Goal: Navigation & Orientation: Find specific page/section

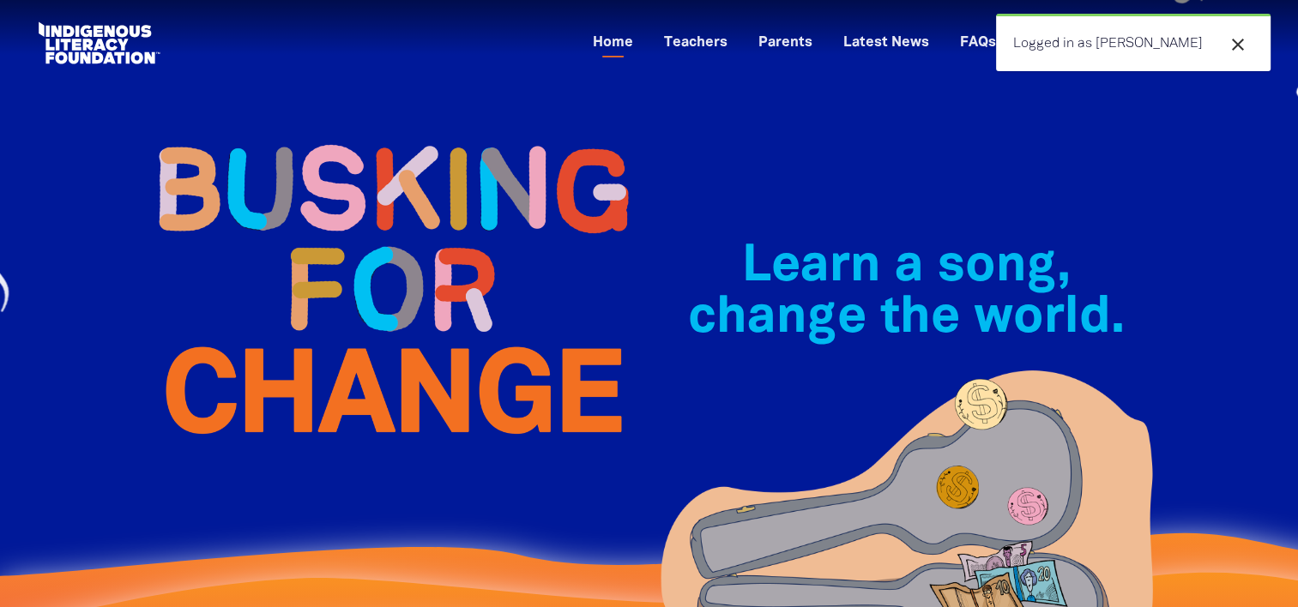
click at [1244, 46] on icon "close" at bounding box center [1237, 44] width 21 height 21
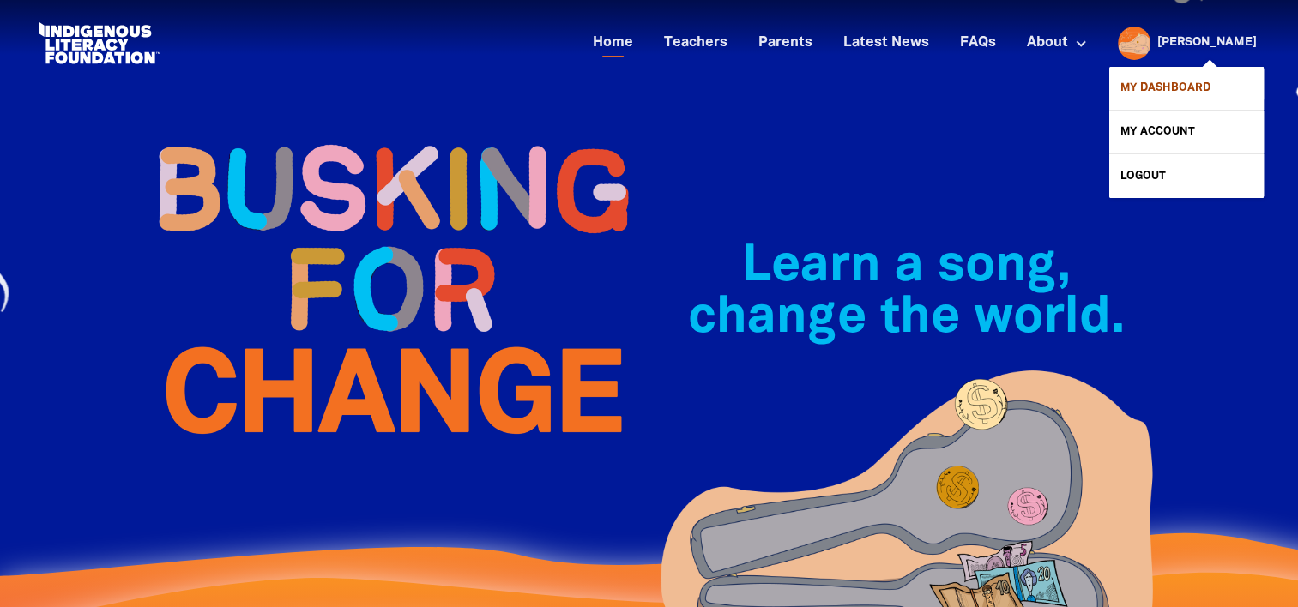
click at [1191, 80] on link "My Dashboard" at bounding box center [1186, 88] width 154 height 43
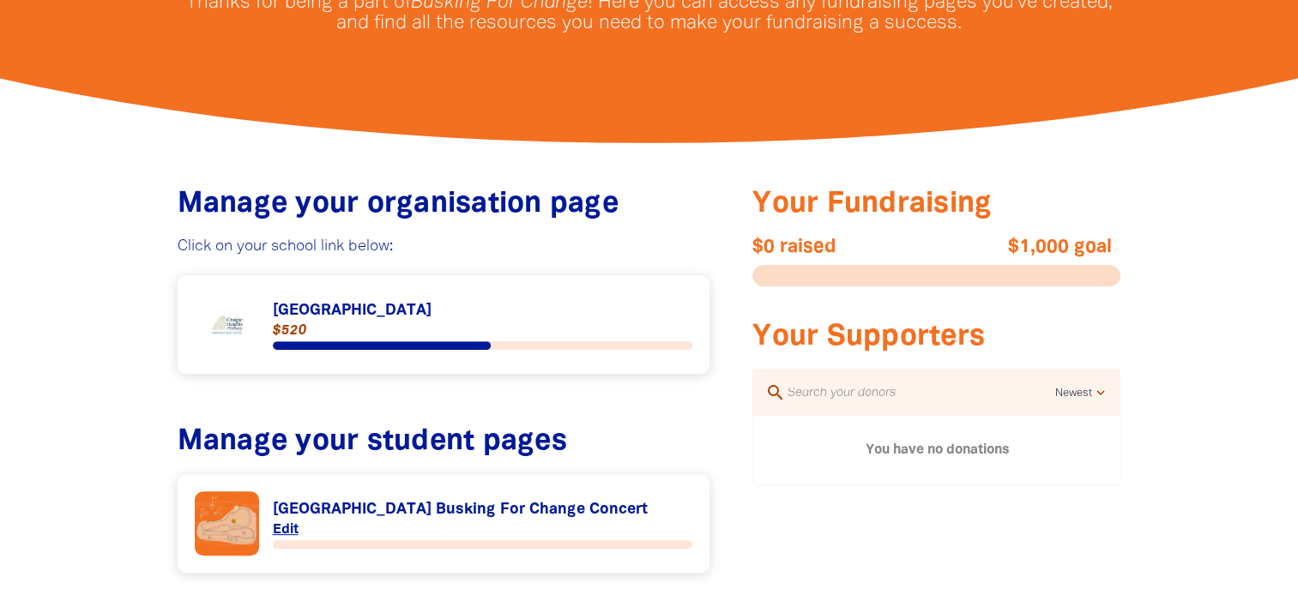
scroll to position [579, 0]
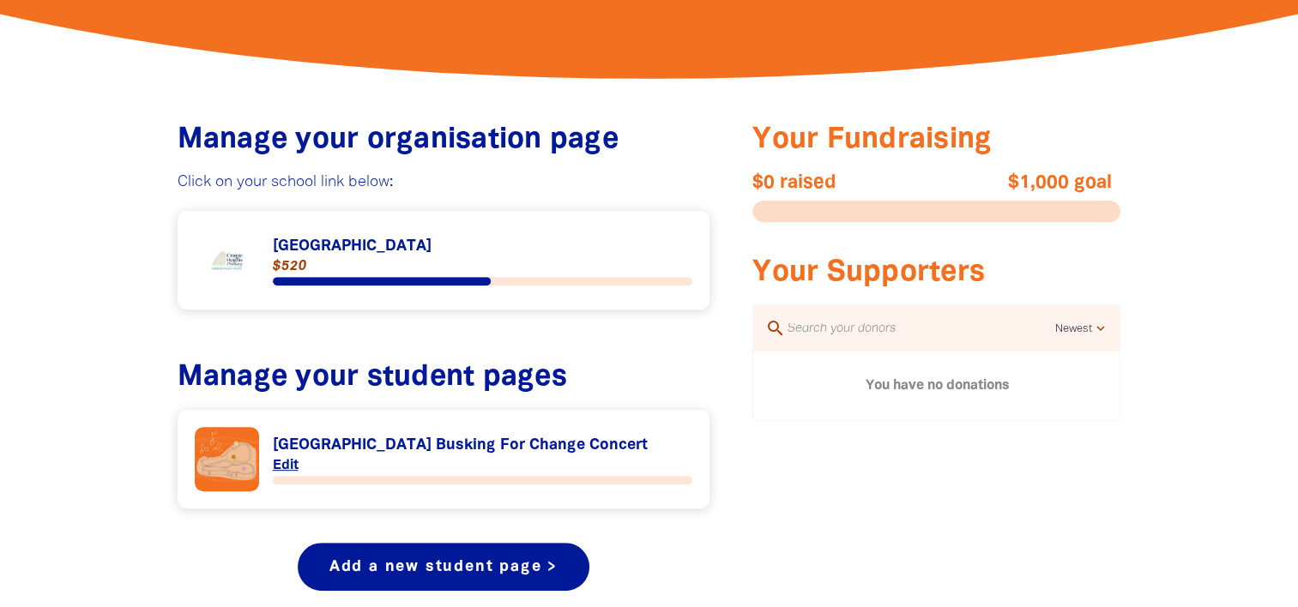
click at [413, 253] on link "Link to [GEOGRAPHIC_DATA]" at bounding box center [444, 260] width 498 height 64
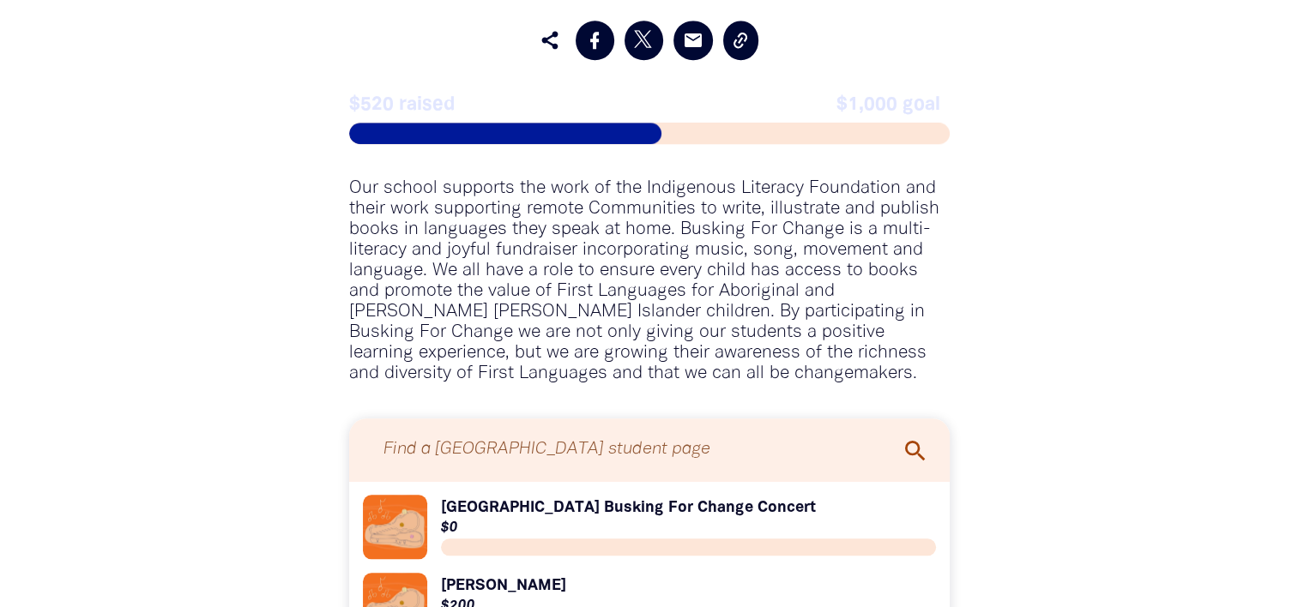
scroll to position [1636, 0]
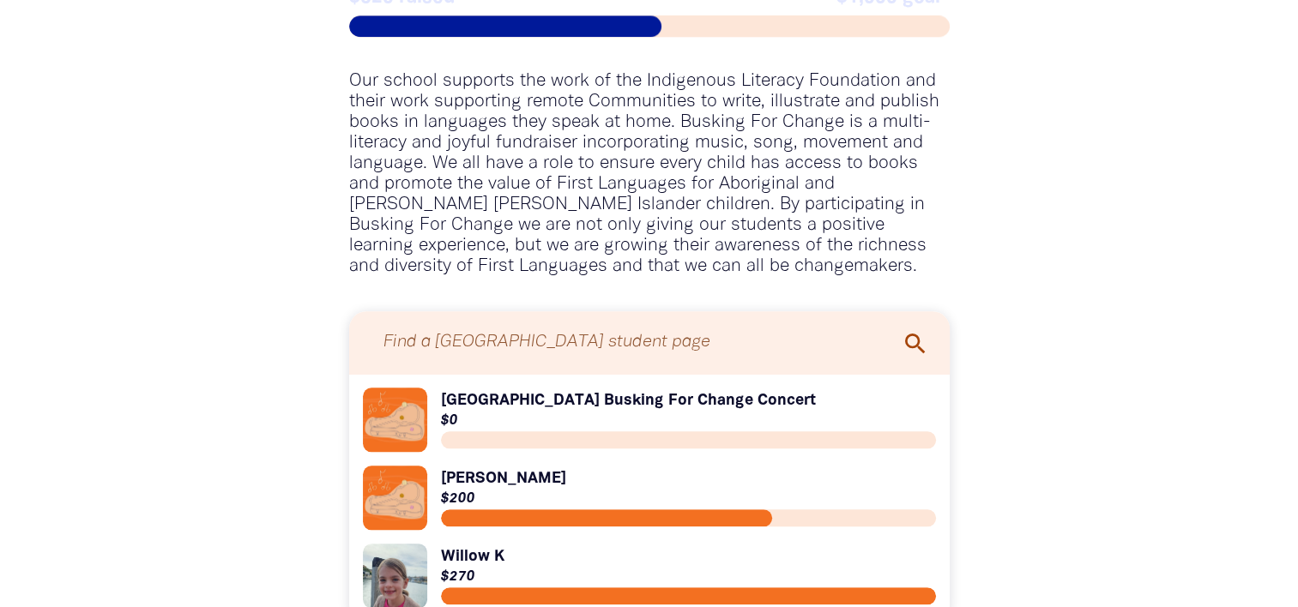
click at [405, 27] on span at bounding box center [505, 25] width 312 height 21
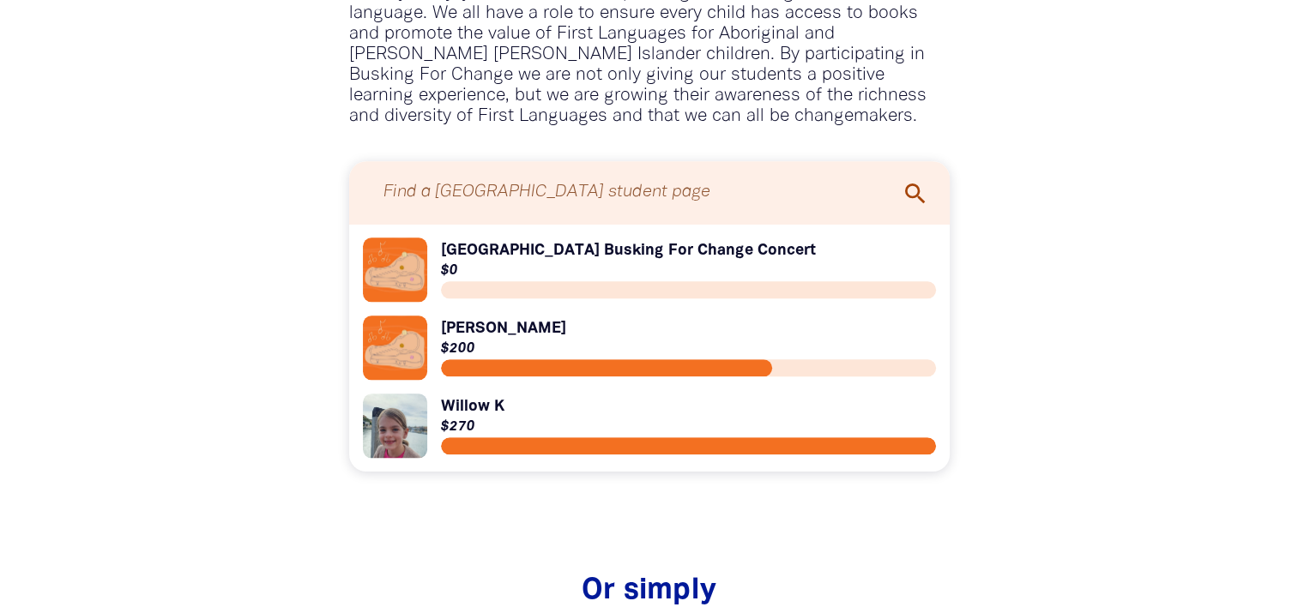
click at [727, 196] on input "Find a [GEOGRAPHIC_DATA] student page" at bounding box center [649, 192] width 566 height 45
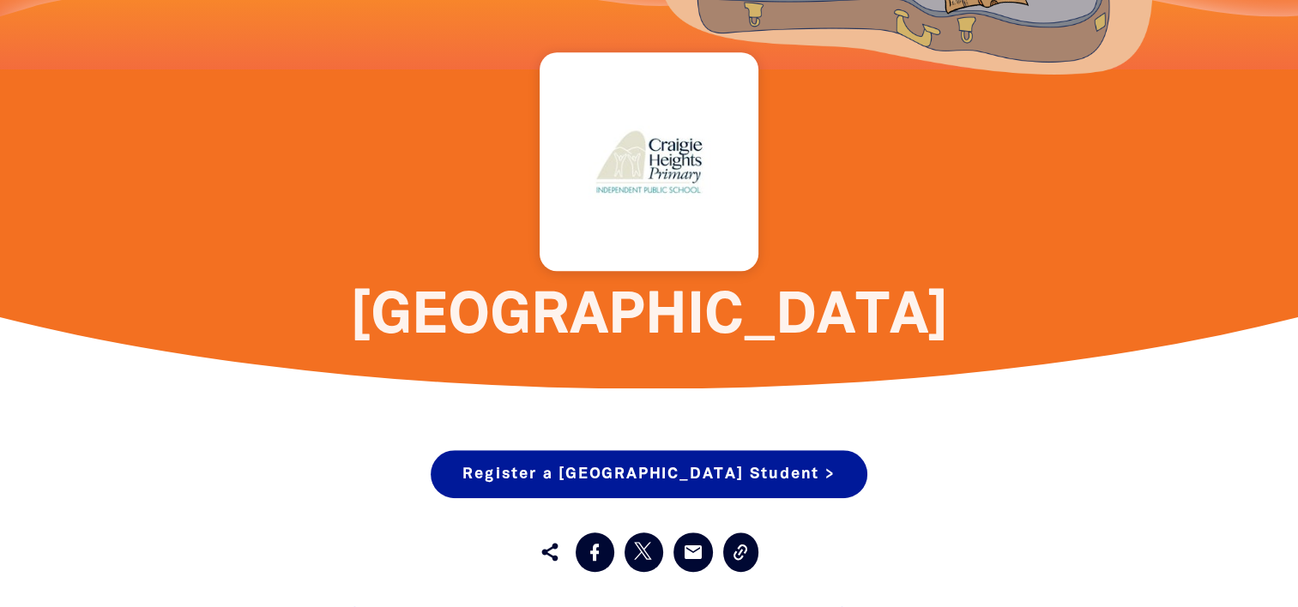
scroll to position [1209, 0]
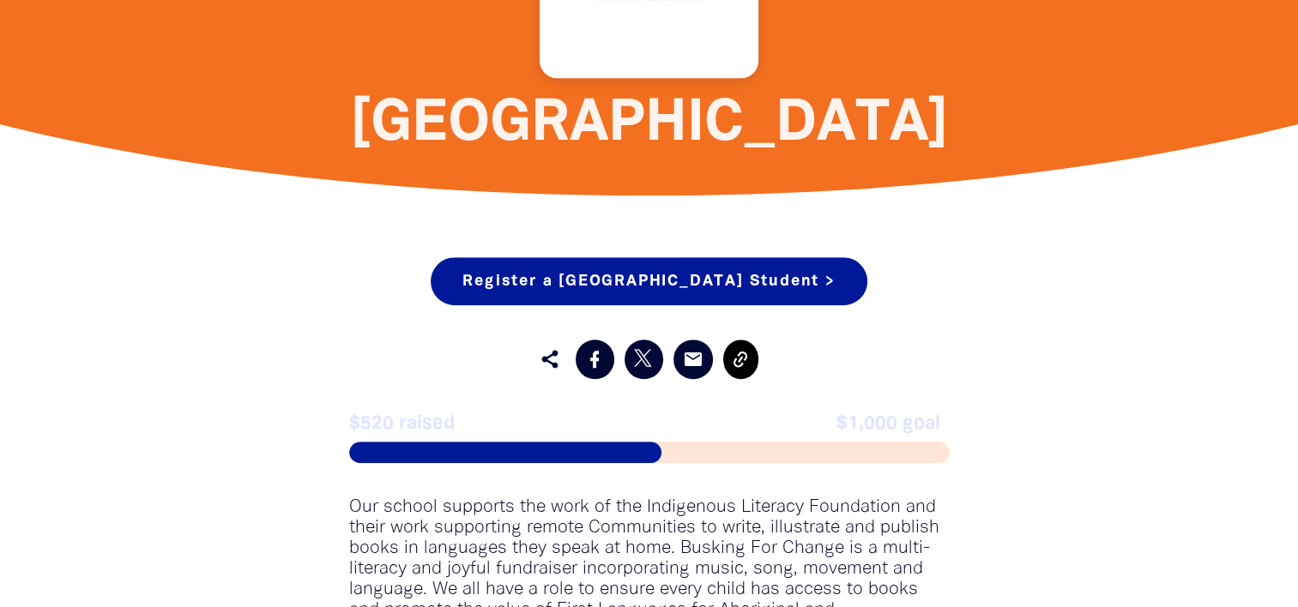
click at [745, 357] on icon at bounding box center [740, 359] width 14 height 15
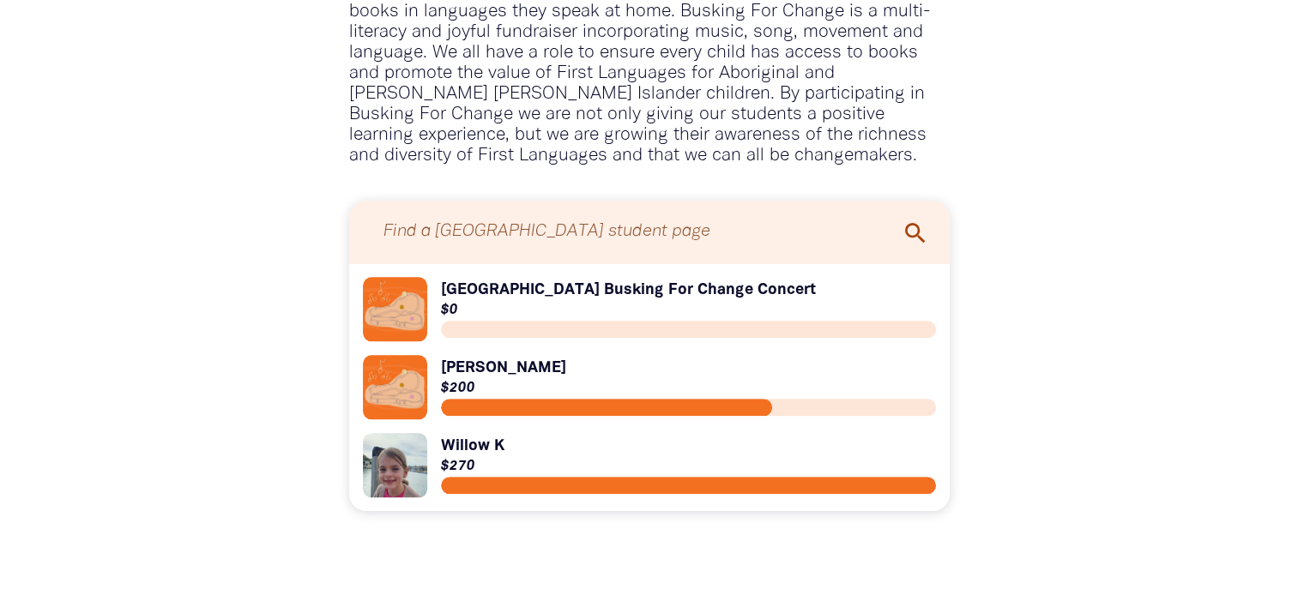
scroll to position [1788, 0]
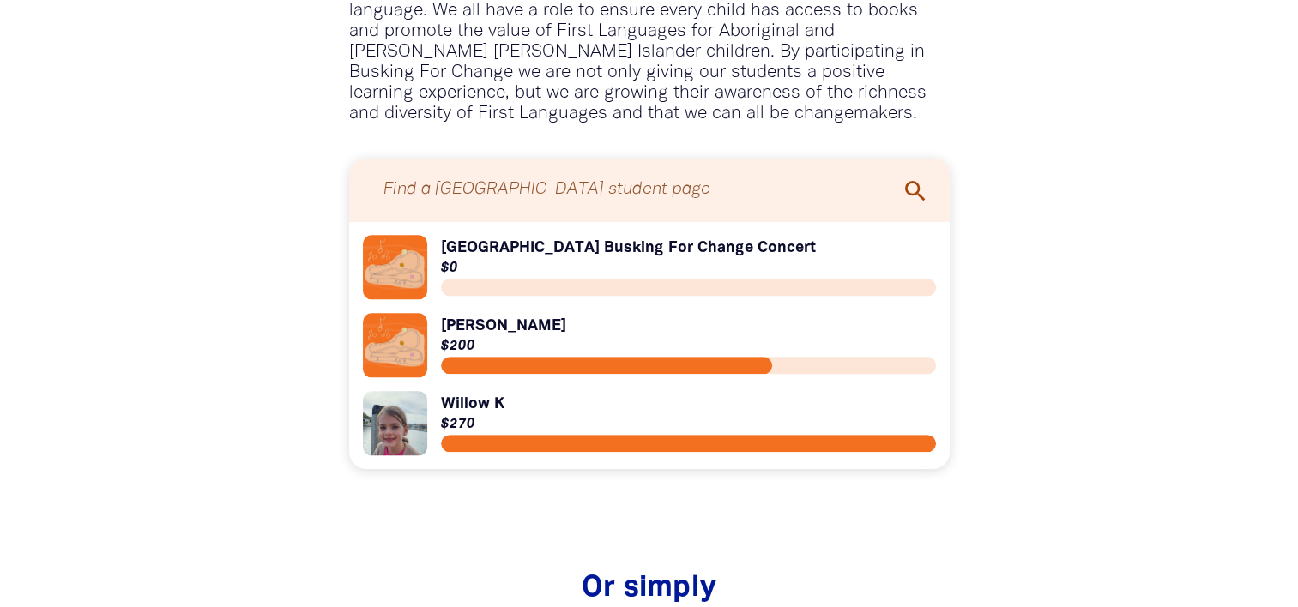
click at [467, 253] on link "Link to [GEOGRAPHIC_DATA] Busking For Change Concert" at bounding box center [649, 267] width 573 height 64
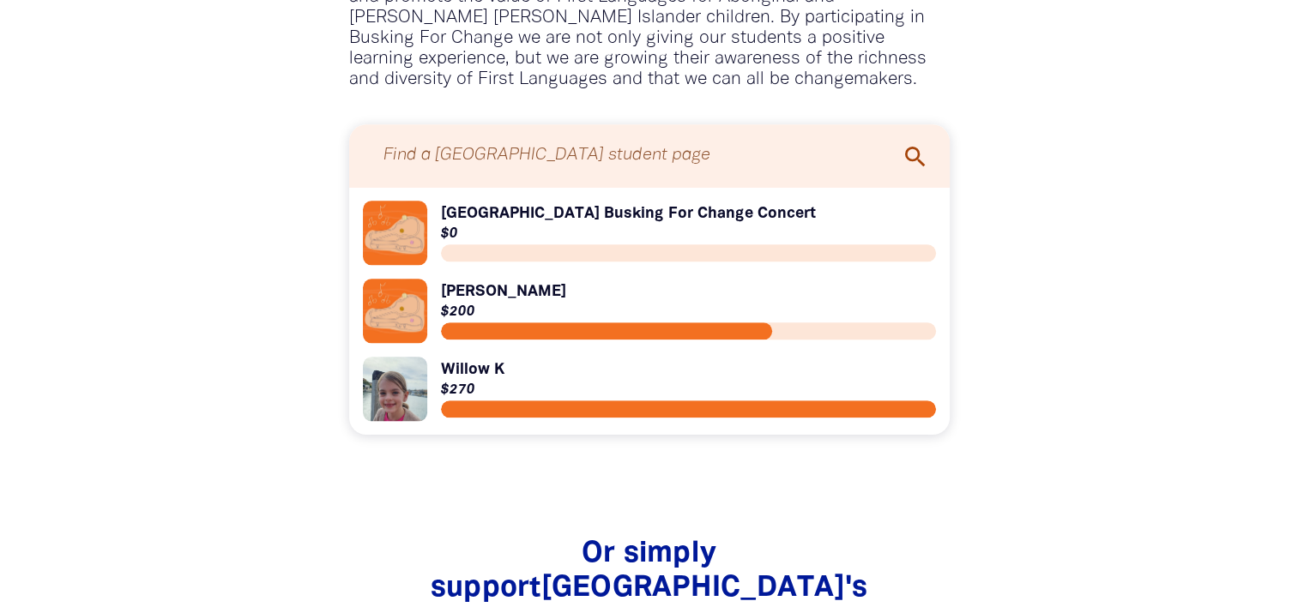
scroll to position [1866, 0]
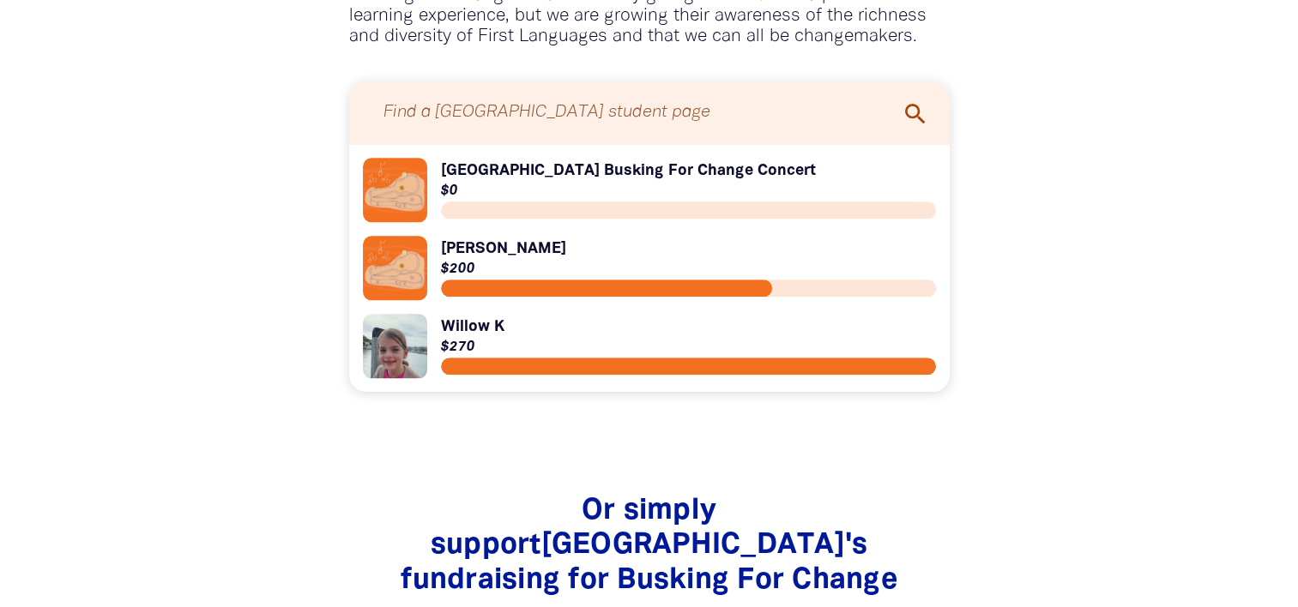
click at [496, 274] on link "Link to [PERSON_NAME]" at bounding box center [649, 268] width 573 height 64
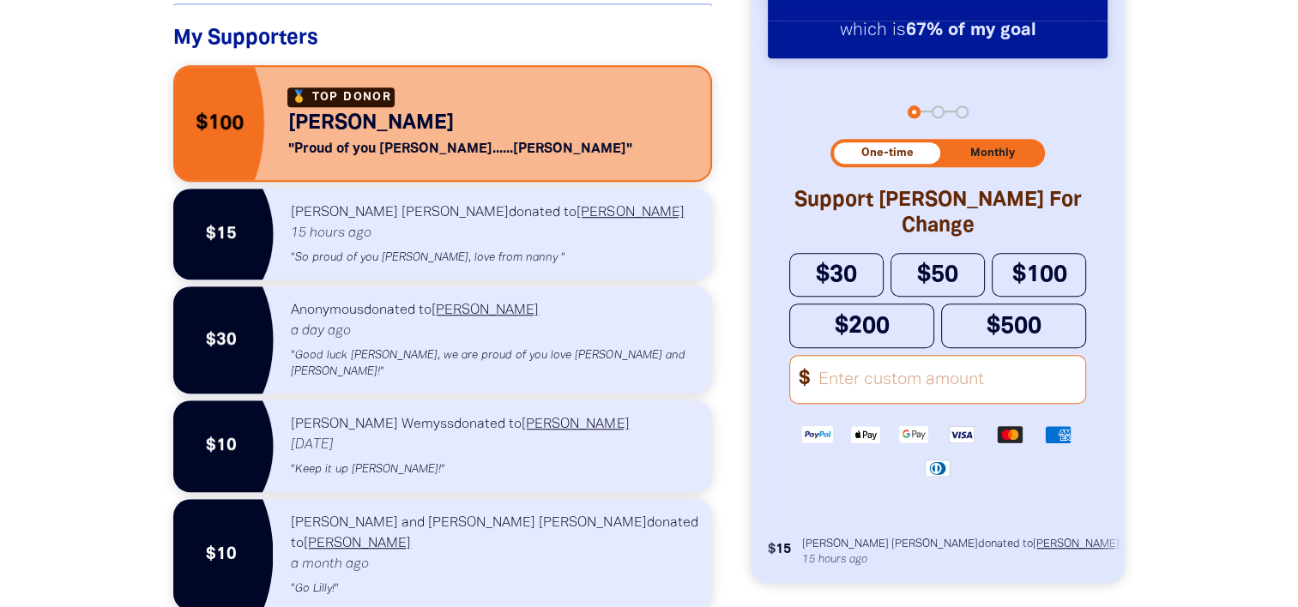
scroll to position [1222, 0]
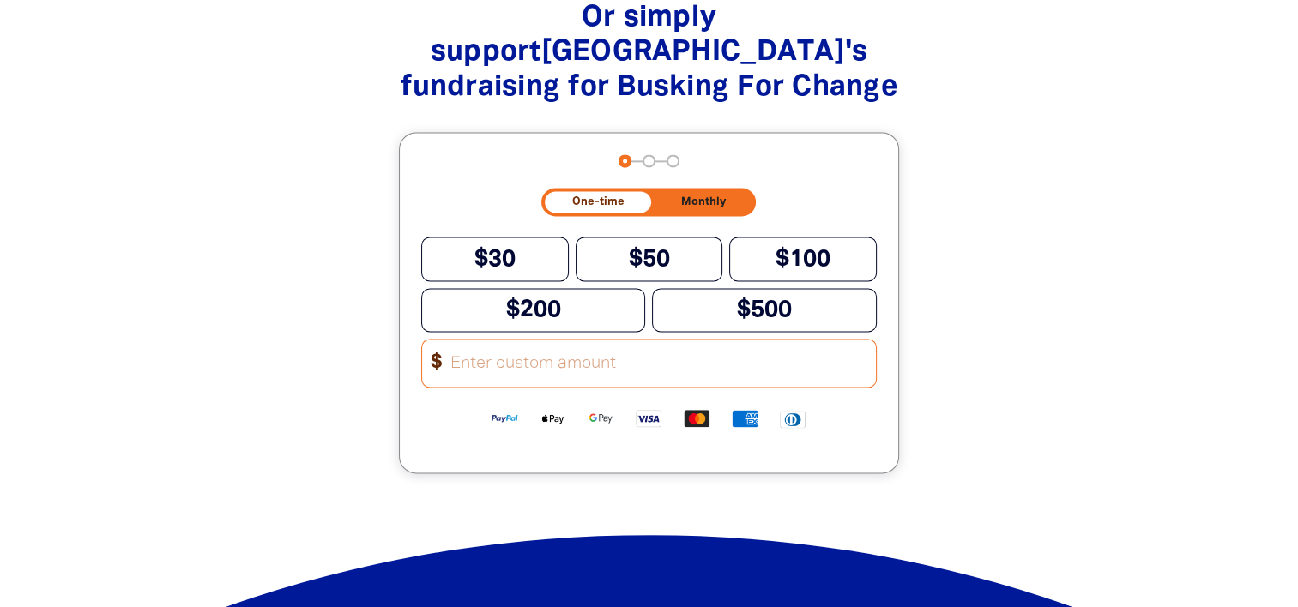
scroll to position [2037, 0]
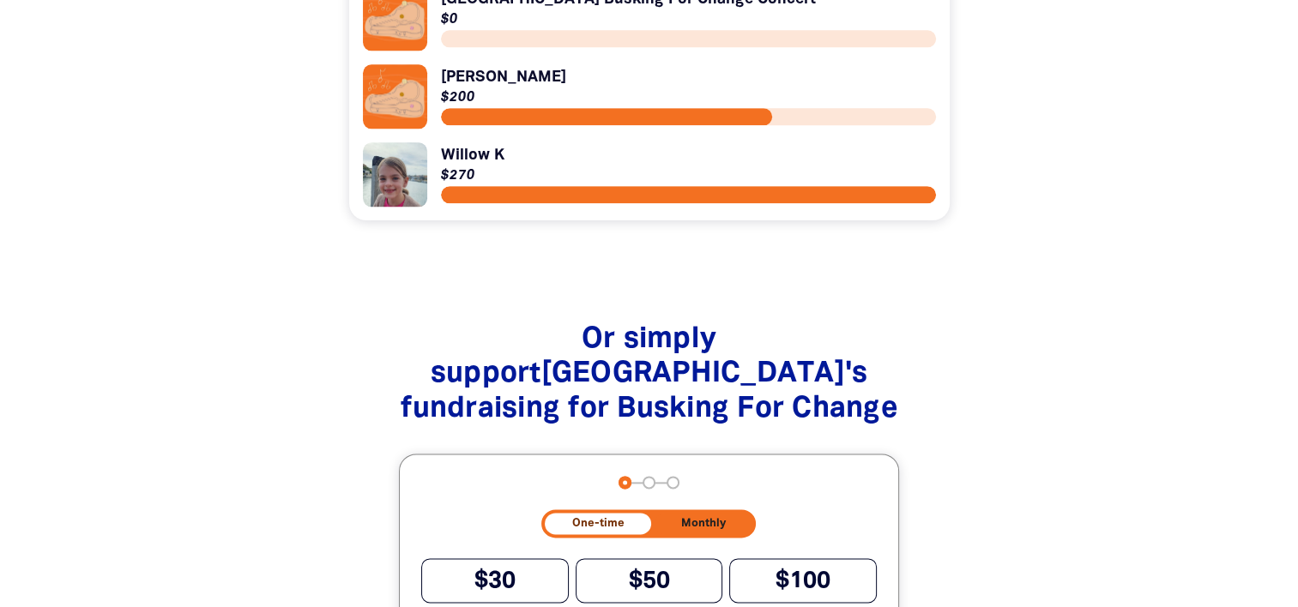
click at [460, 166] on link "Link to Willow K" at bounding box center [649, 174] width 573 height 64
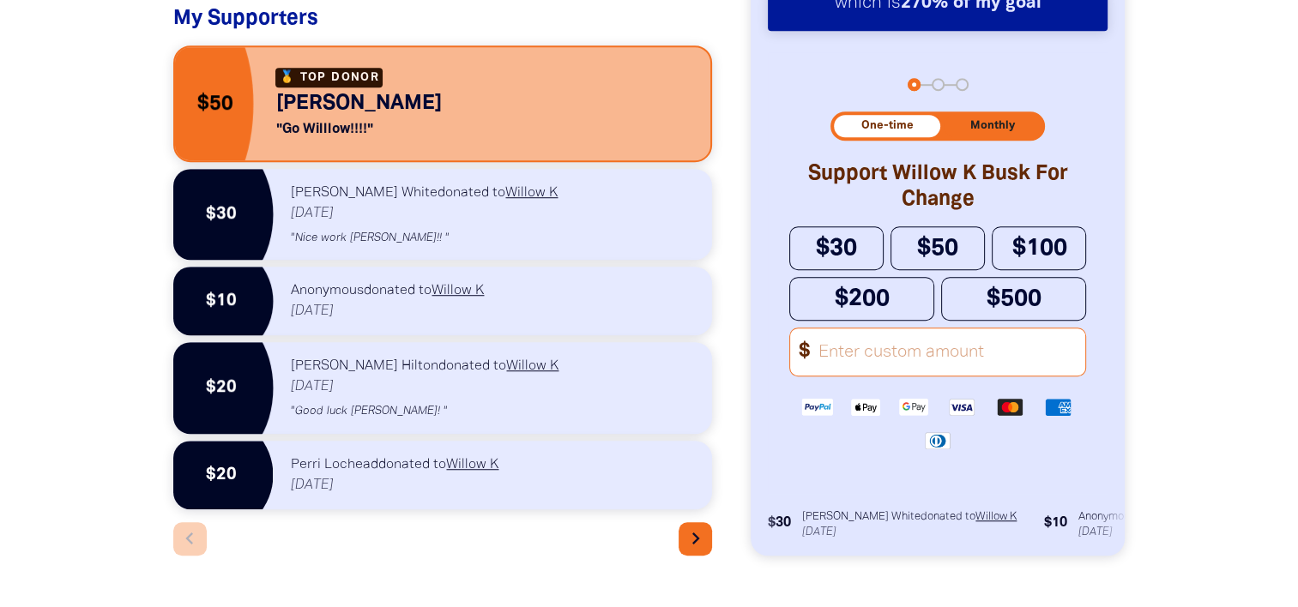
scroll to position [1221, 0]
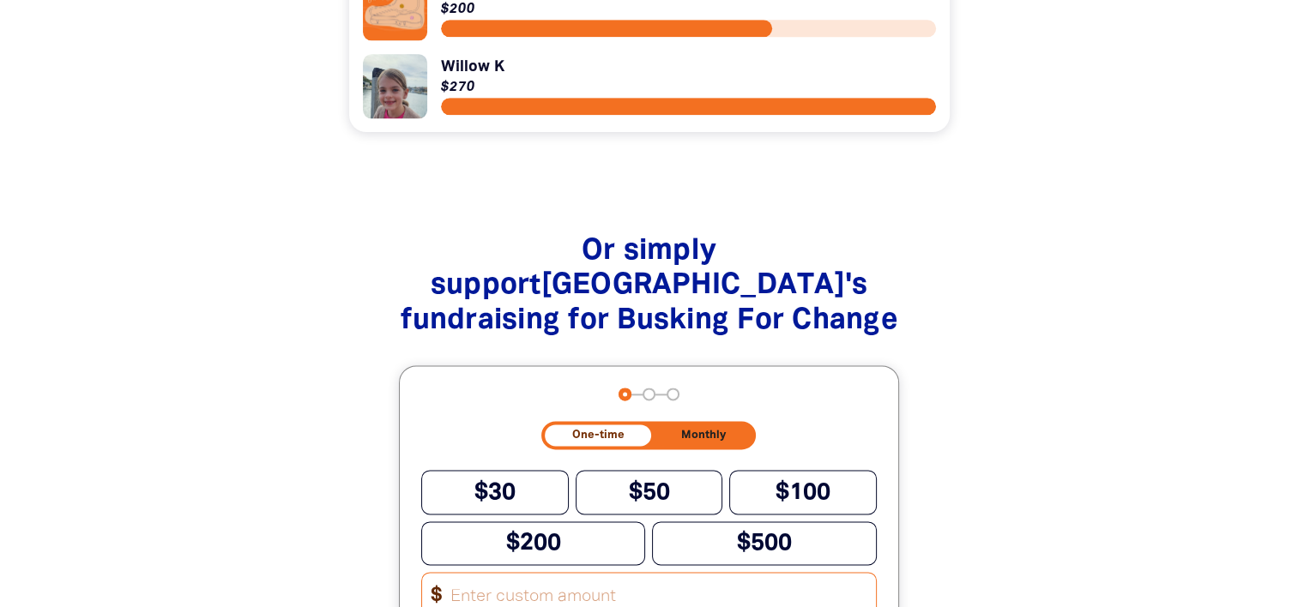
scroll to position [1718, 0]
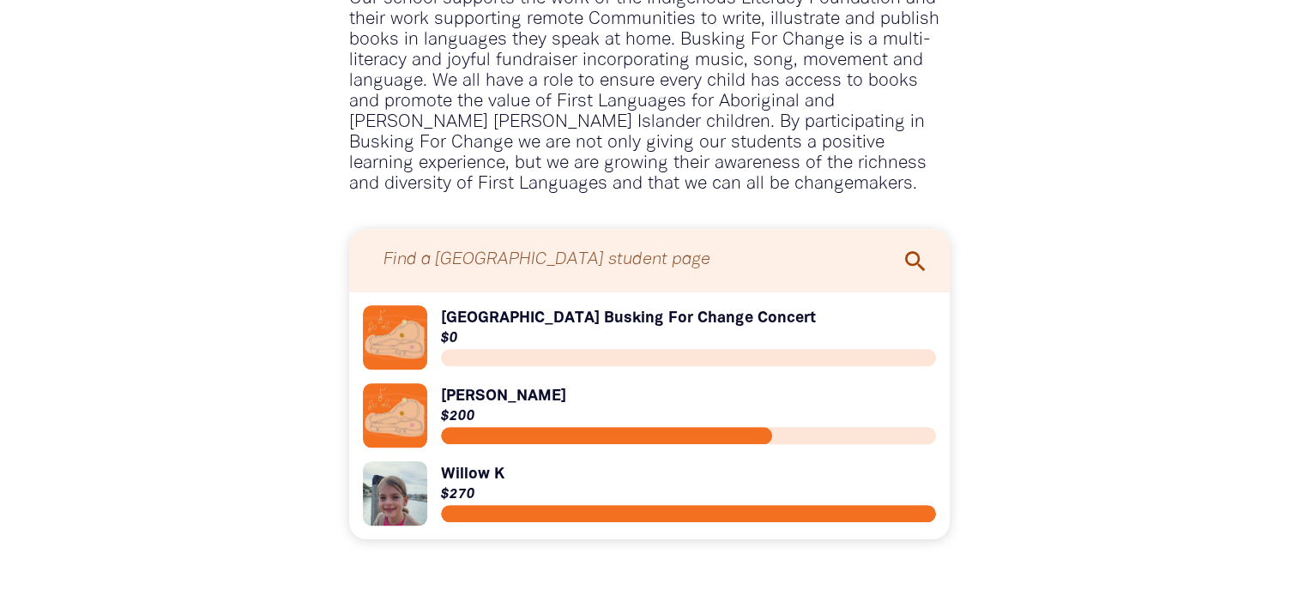
click at [683, 256] on input "Find a [GEOGRAPHIC_DATA] student page" at bounding box center [649, 260] width 566 height 45
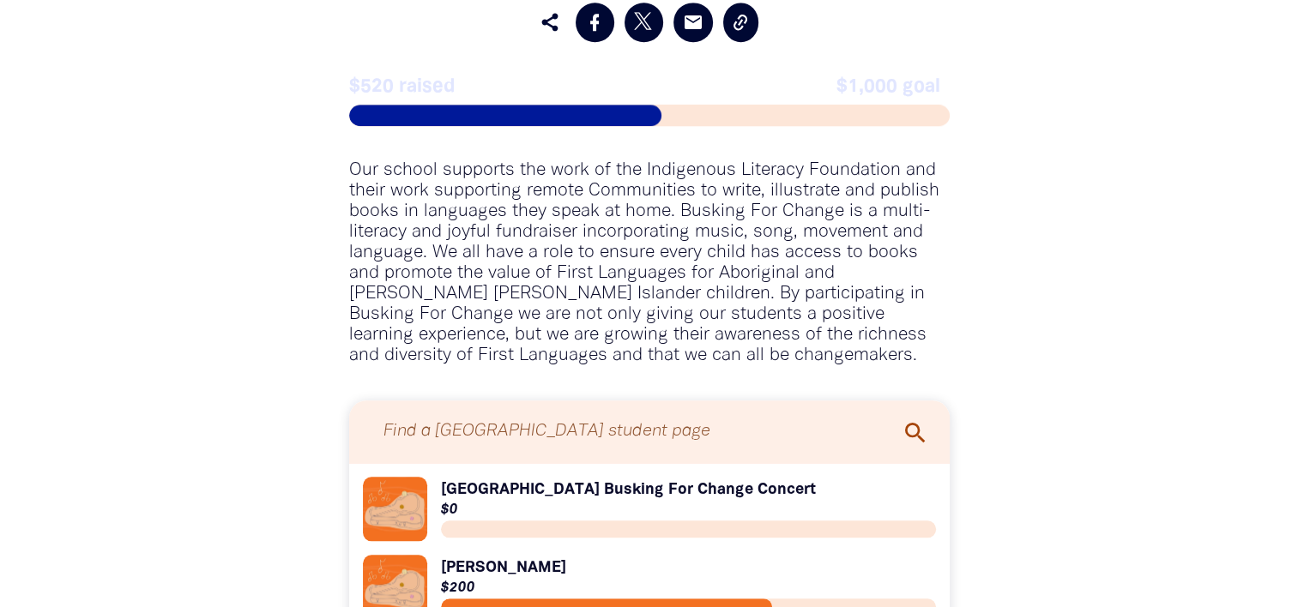
scroll to position [1439, 0]
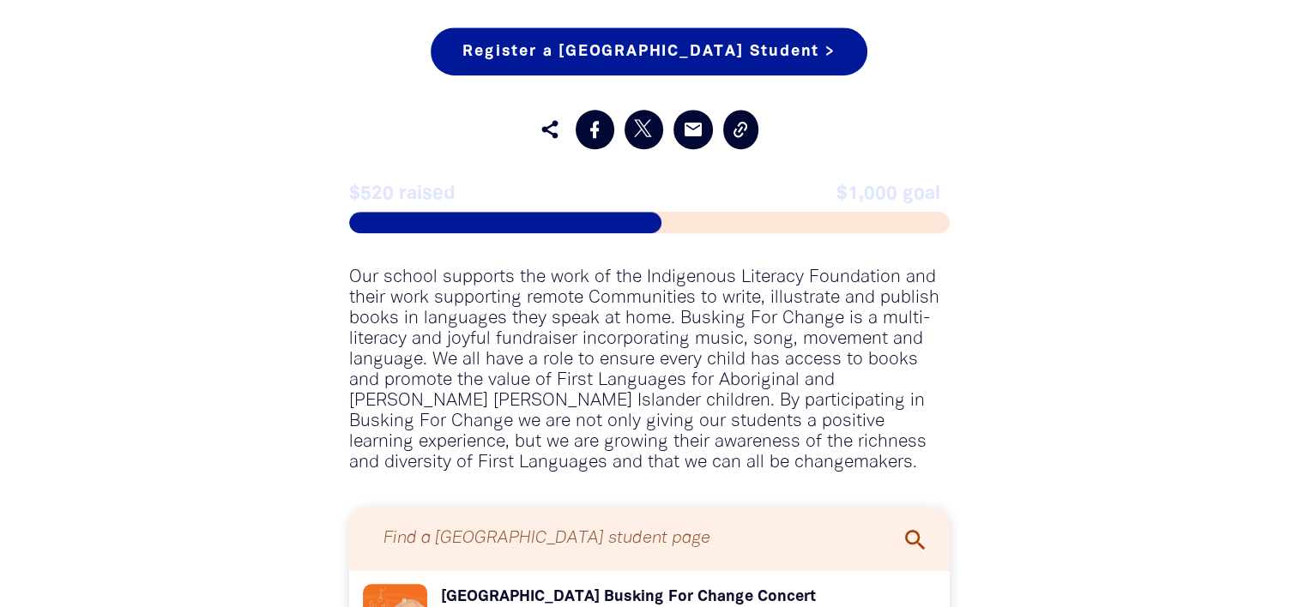
click at [403, 191] on span "$520 raised" at bounding box center [499, 194] width 300 height 21
click at [429, 212] on span at bounding box center [505, 222] width 312 height 21
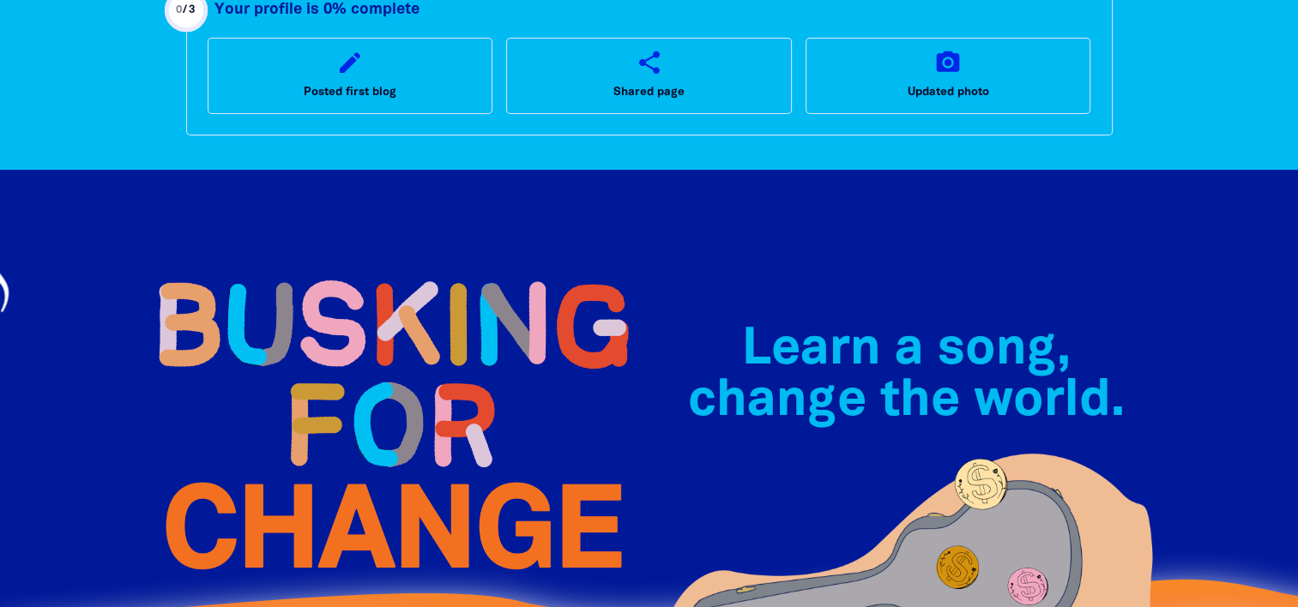
scroll to position [0, 0]
